Goal: Task Accomplishment & Management: Use online tool/utility

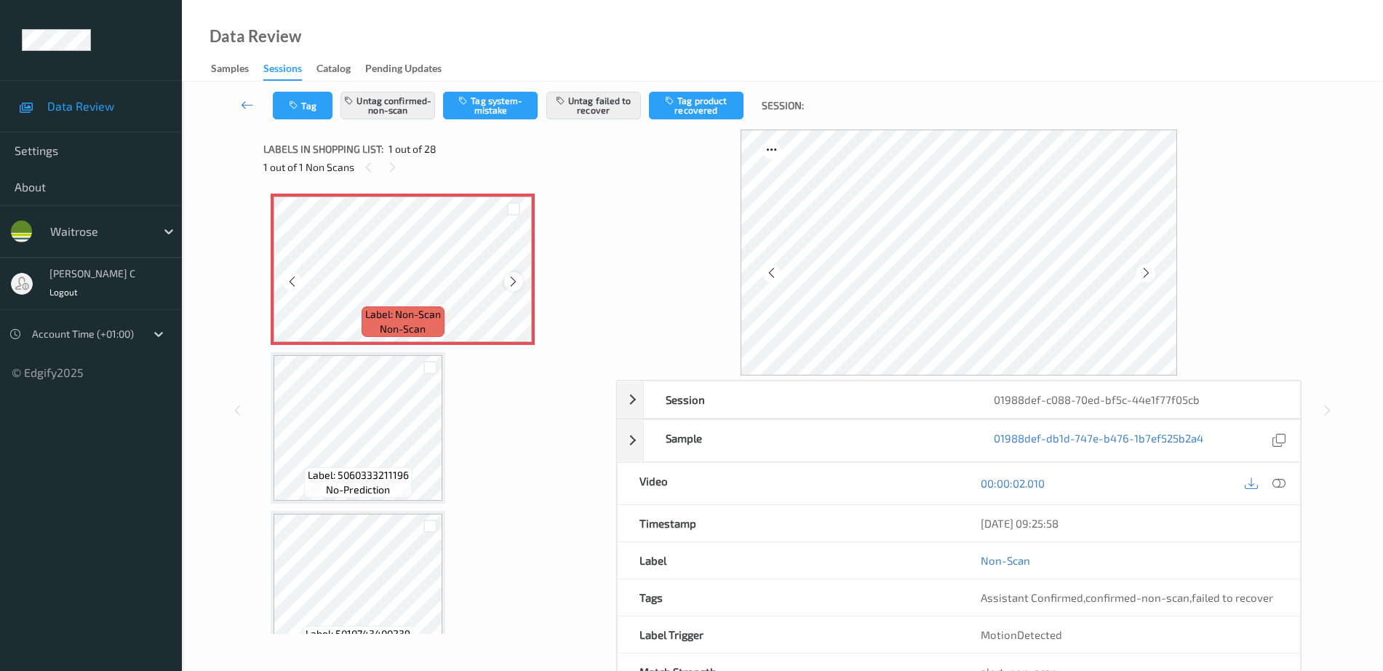
click at [517, 285] on icon at bounding box center [513, 281] width 12 height 13
click at [517, 285] on icon at bounding box center [514, 281] width 12 height 13
click at [517, 284] on icon at bounding box center [514, 281] width 12 height 13
click at [517, 284] on icon at bounding box center [513, 281] width 12 height 13
click at [517, 284] on icon at bounding box center [514, 281] width 12 height 13
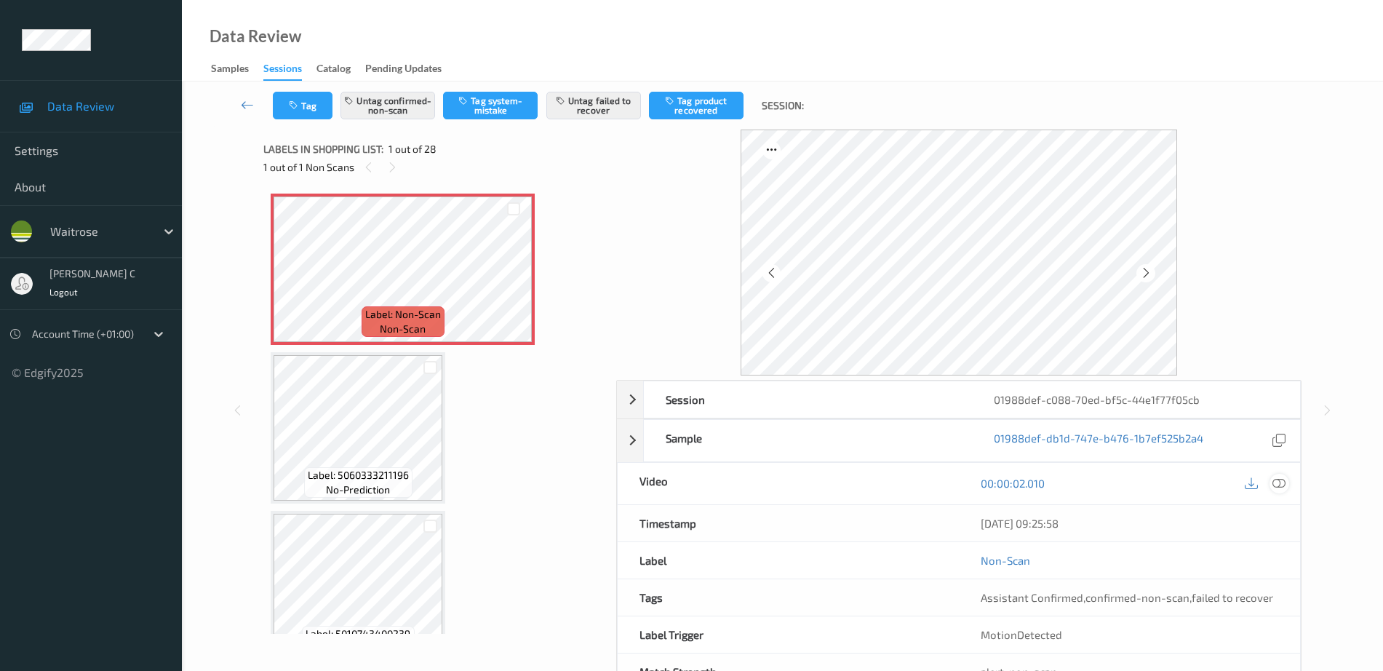
click at [1285, 481] on icon at bounding box center [1279, 483] width 13 height 13
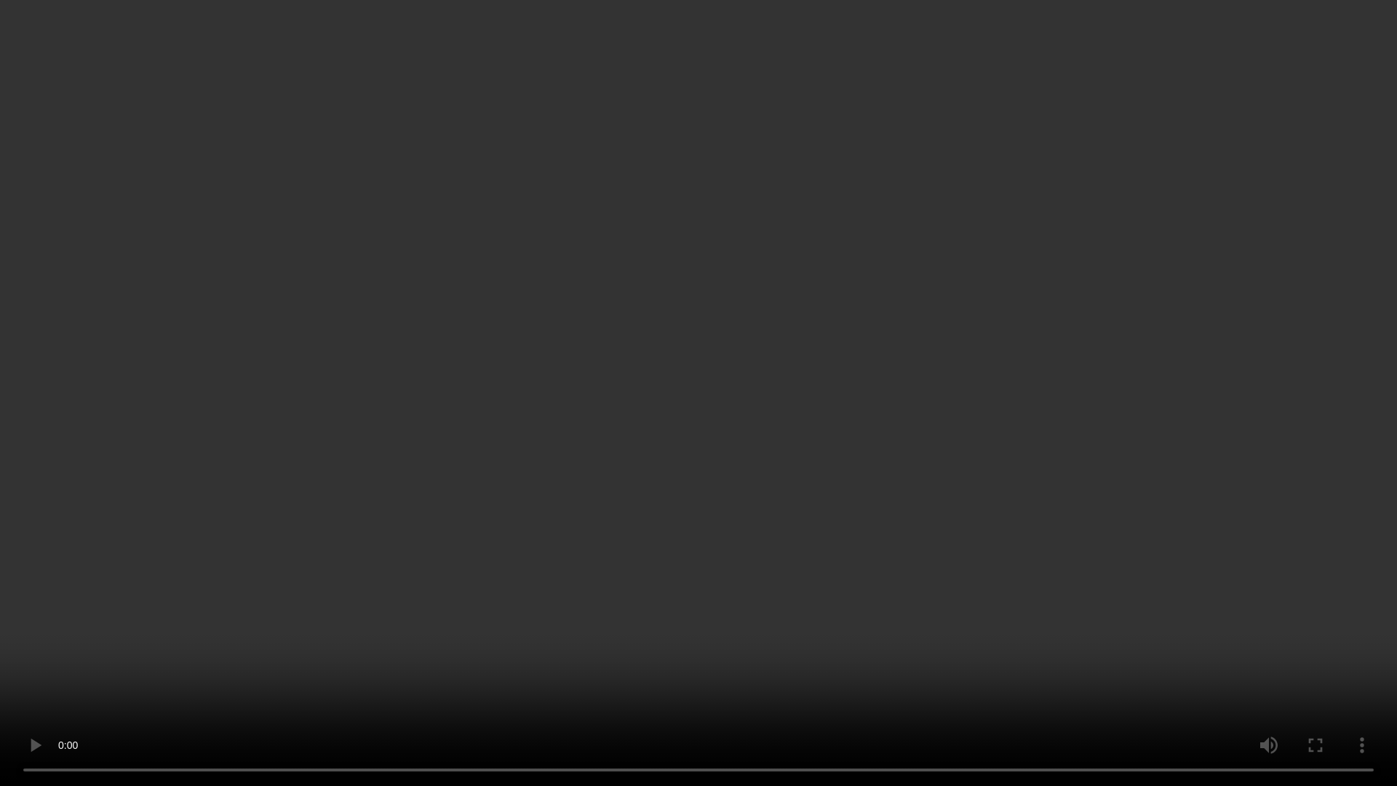
click at [676, 71] on video at bounding box center [698, 393] width 1397 height 786
